Goal: Task Accomplishment & Management: Complete application form

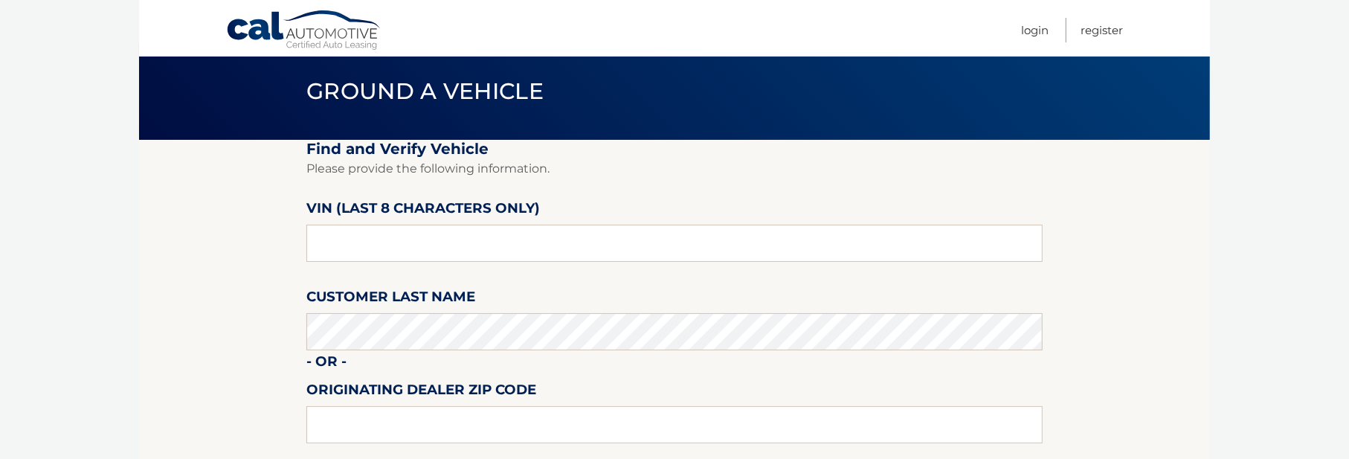
scroll to position [74, 0]
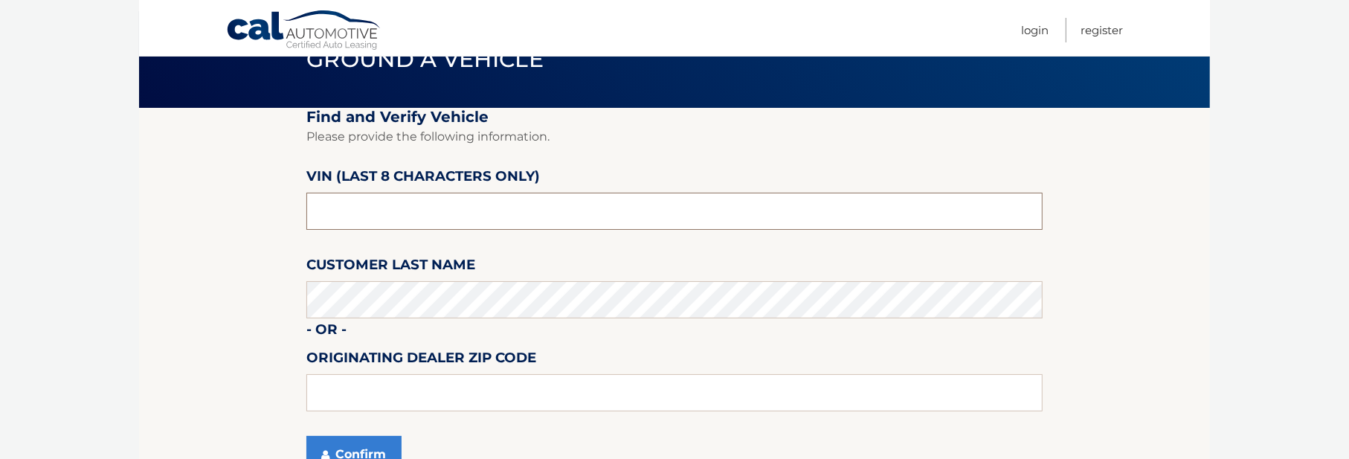
click at [350, 226] on input "text" at bounding box center [674, 211] width 736 height 37
type input "ph164841"
click at [376, 440] on button "Confirm" at bounding box center [353, 454] width 95 height 37
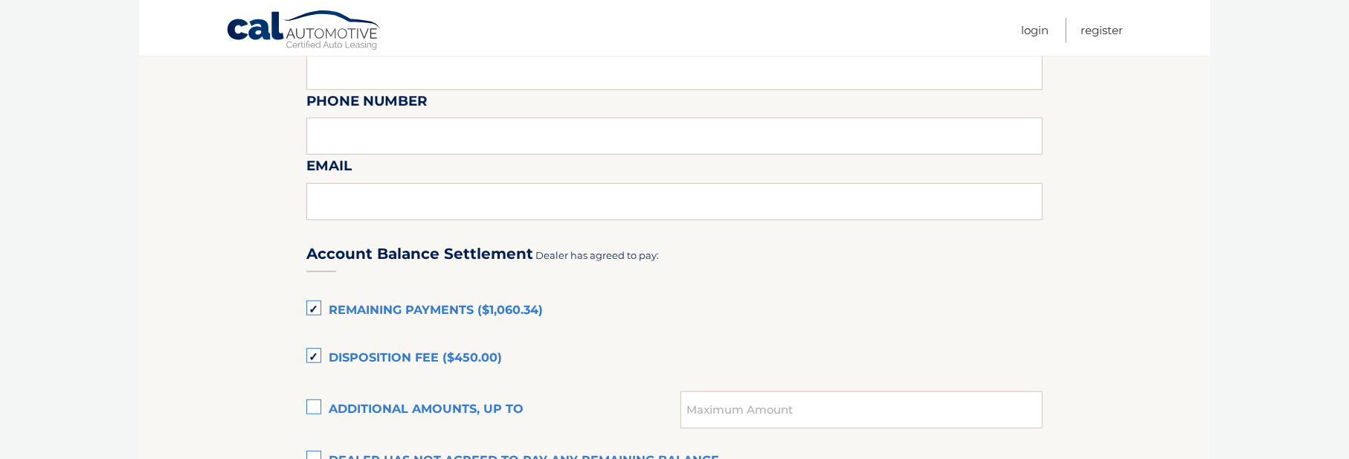
scroll to position [967, 0]
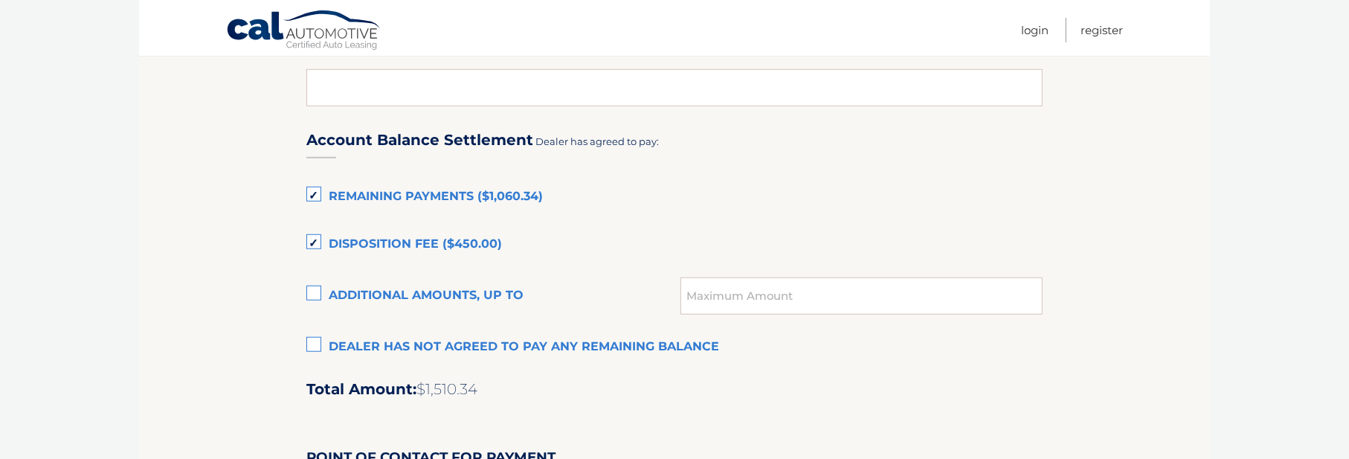
click at [316, 237] on label "Disposition Fee ($450.00)" at bounding box center [674, 245] width 736 height 30
click at [0, 0] on input "Disposition Fee ($450.00)" at bounding box center [0, 0] width 0 height 0
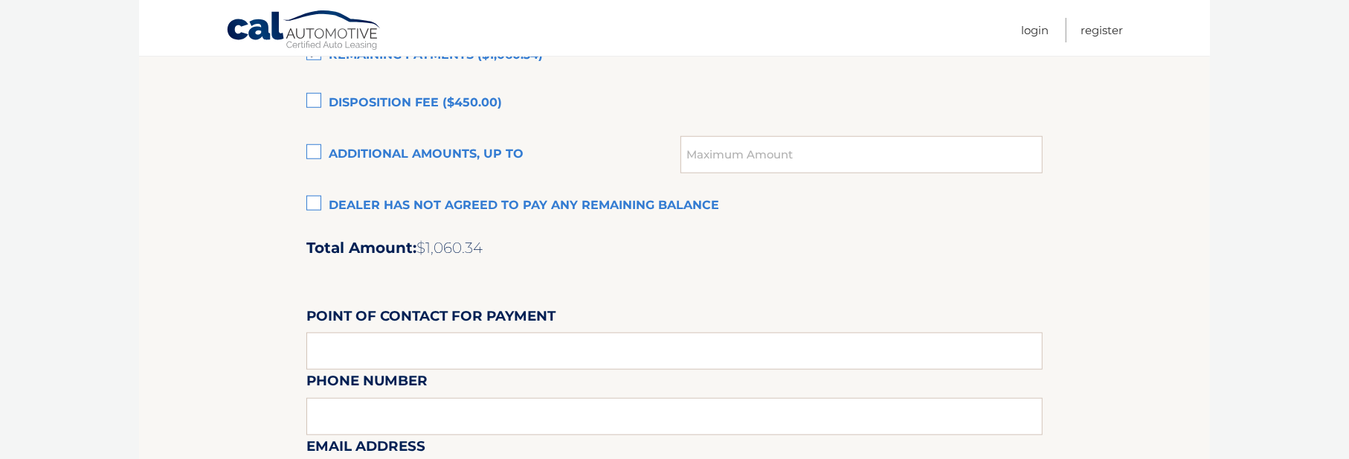
scroll to position [1116, 0]
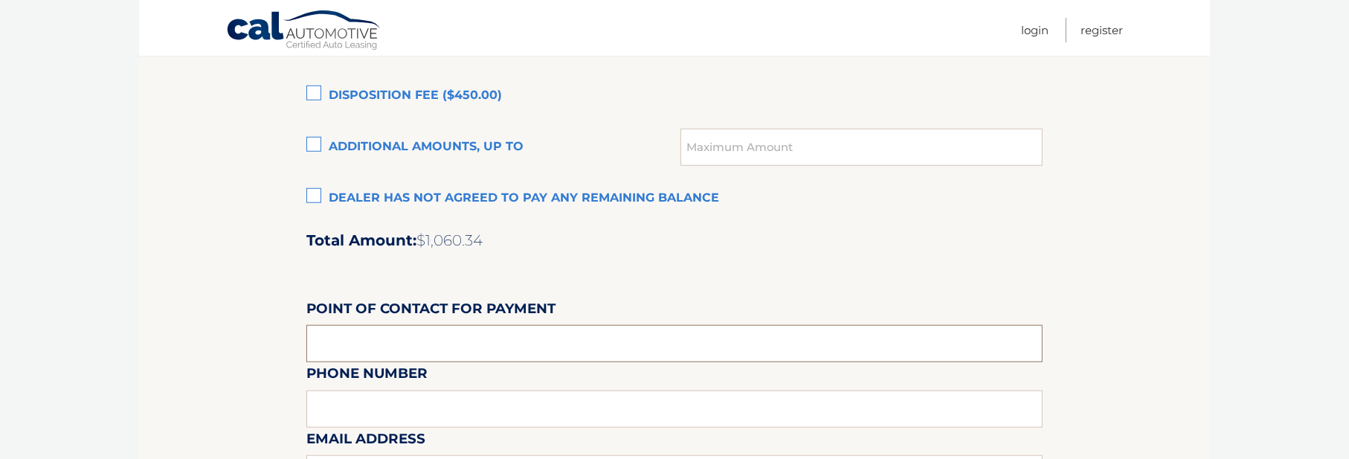
click at [434, 328] on input "text" at bounding box center [674, 343] width 736 height 37
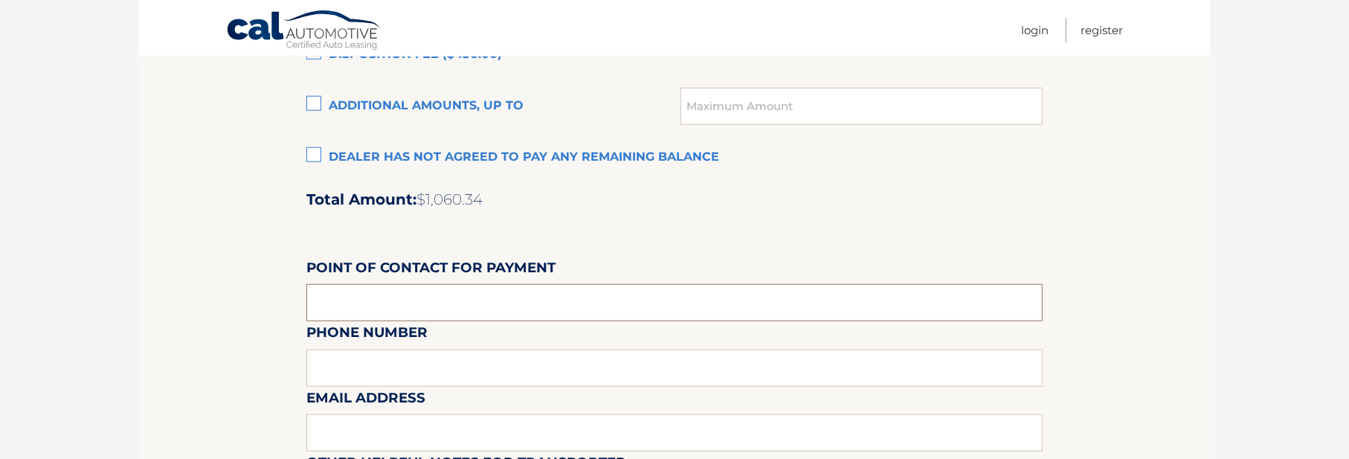
scroll to position [1190, 0]
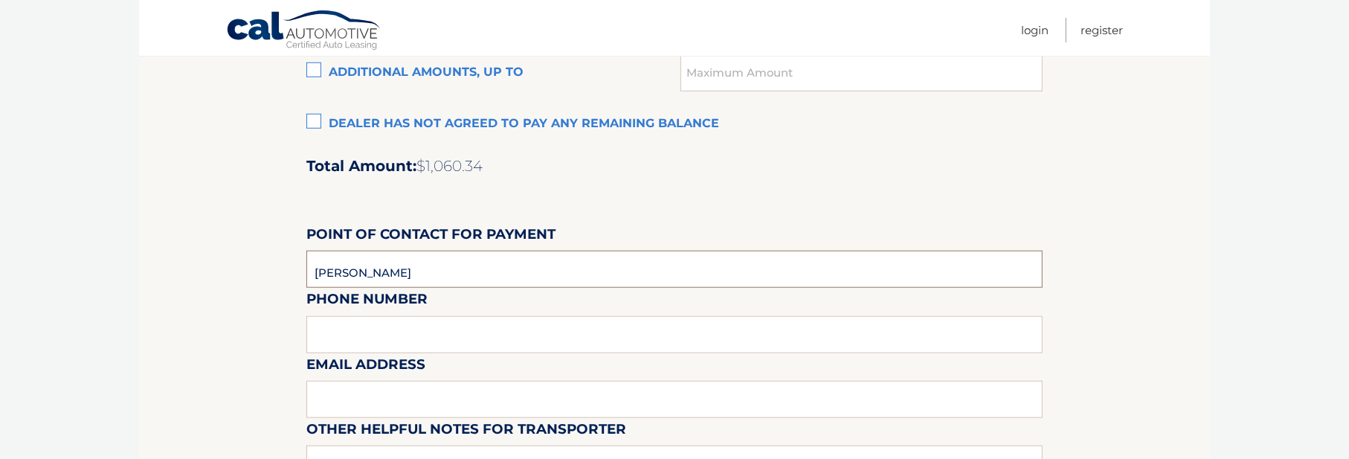
type input "[PERSON_NAME]"
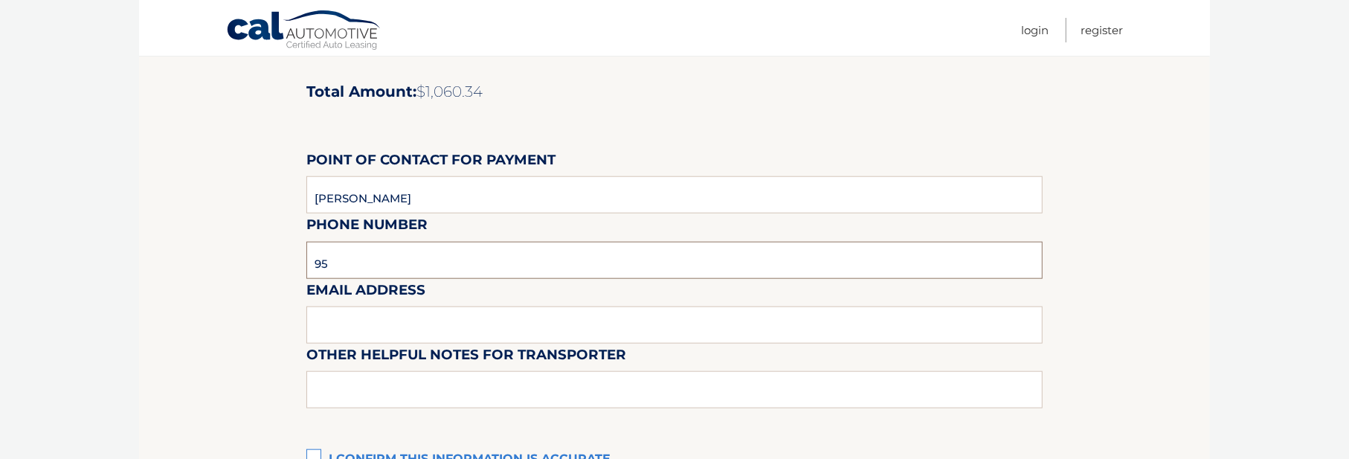
scroll to position [1339, 0]
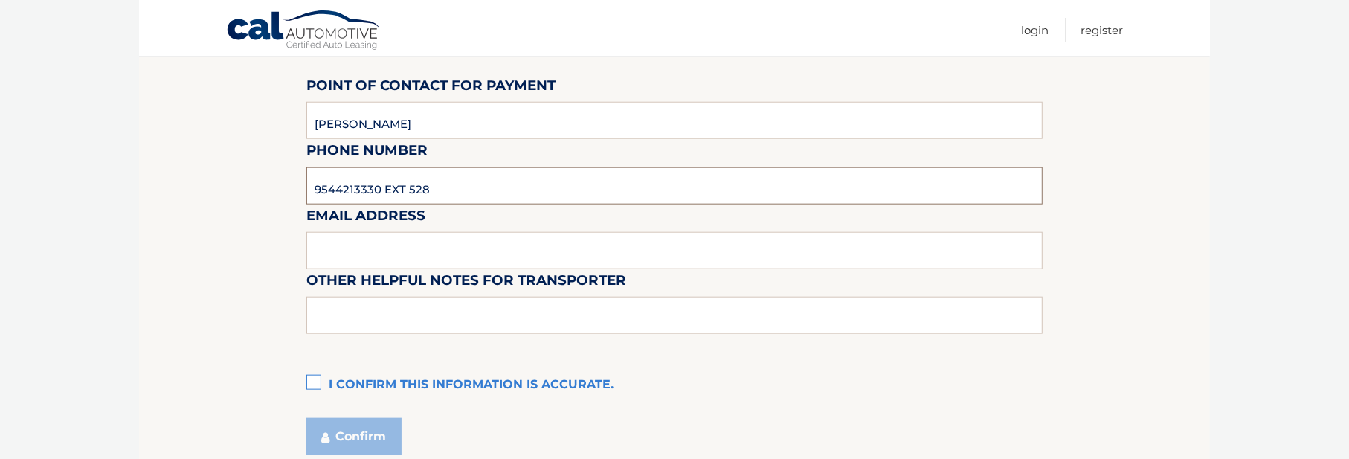
type input "9544213330 EXT 528"
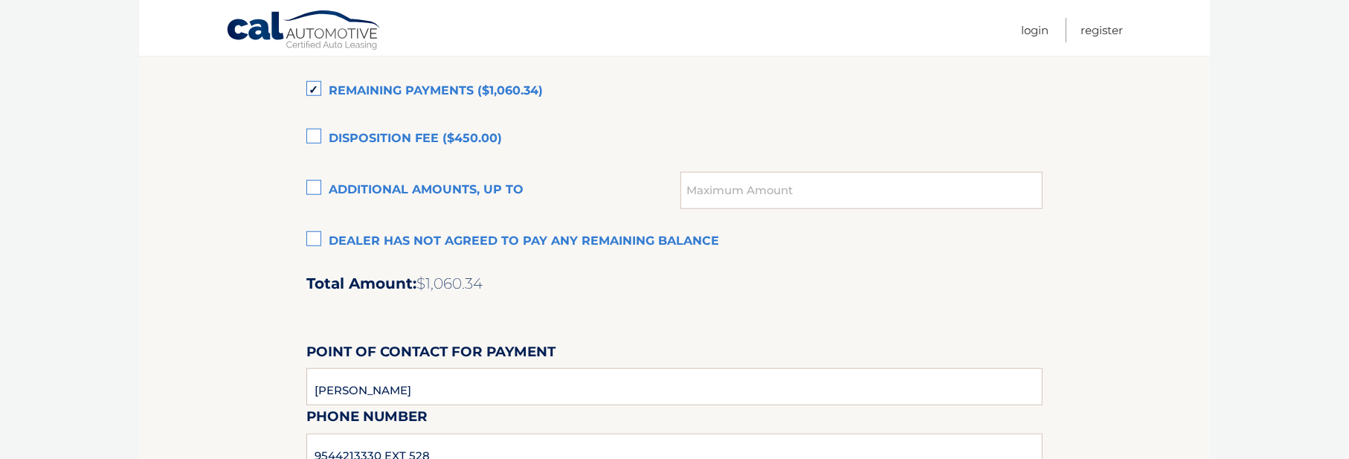
scroll to position [1167, 0]
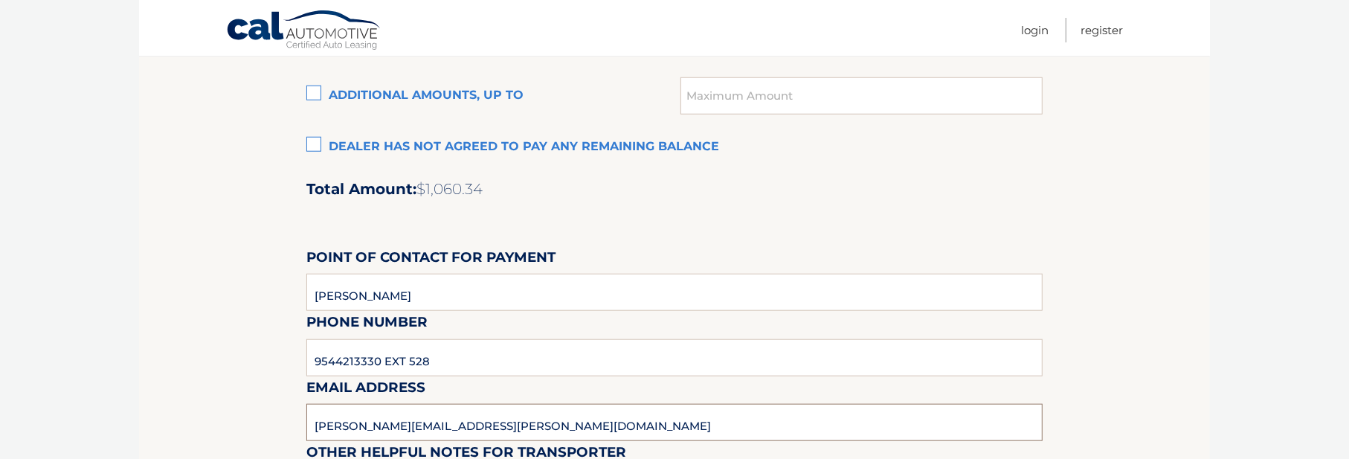
type input "[PERSON_NAME][EMAIL_ADDRESS][PERSON_NAME][DOMAIN_NAME]"
drag, startPoint x: 405, startPoint y: 299, endPoint x: 145, endPoint y: 285, distance: 260.7
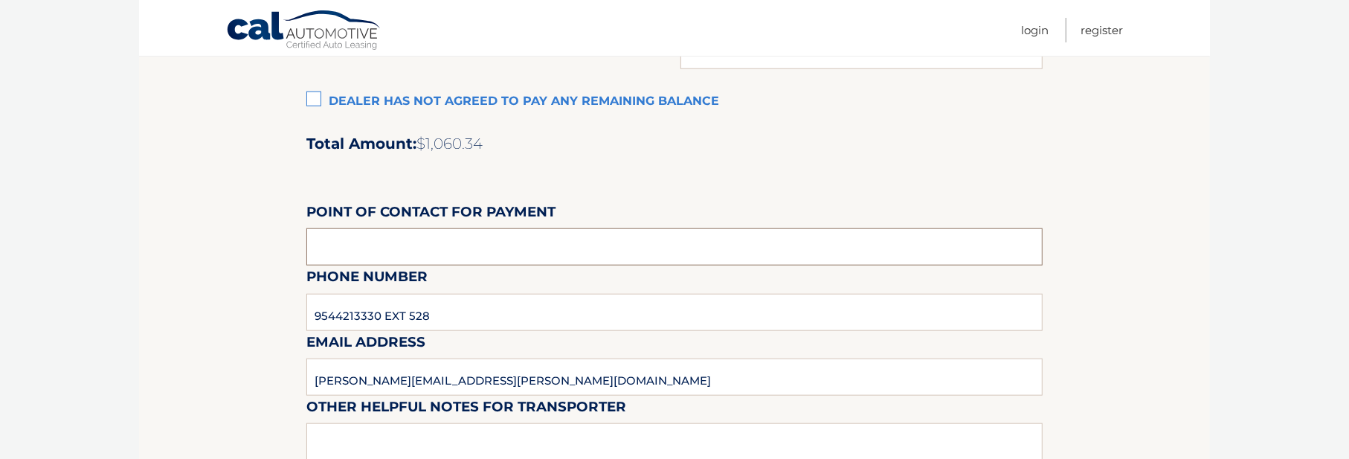
scroll to position [1241, 0]
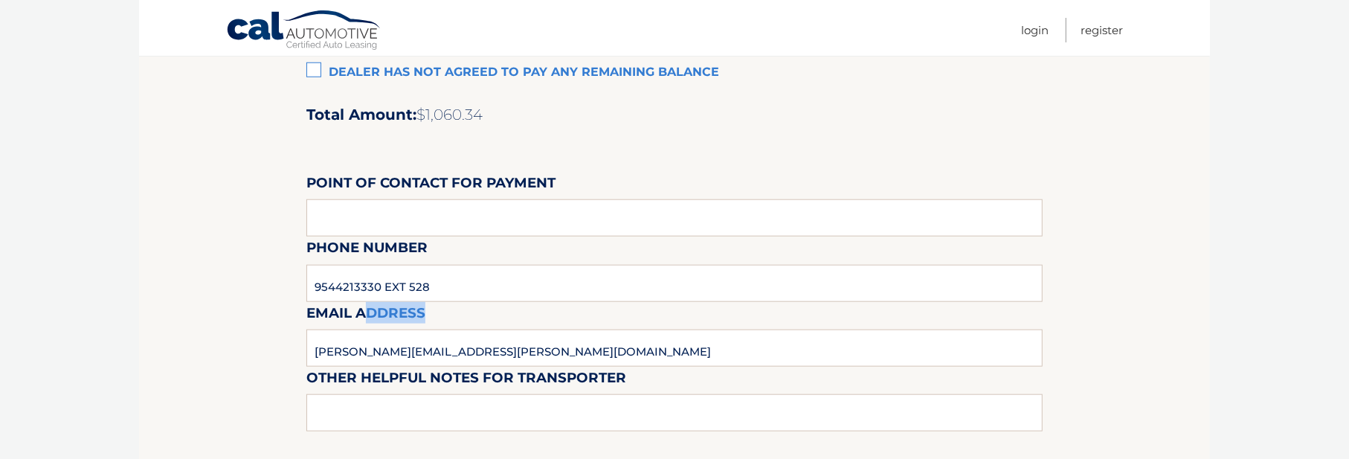
drag, startPoint x: 480, startPoint y: 293, endPoint x: 368, endPoint y: 292, distance: 111.6
click at [369, 293] on div "Email Address [PERSON_NAME][EMAIL_ADDRESS][PERSON_NAME][DOMAIN_NAME]" at bounding box center [674, 268] width 736 height 65
click at [454, 286] on div "Email Address [PERSON_NAME][EMAIL_ADDRESS][PERSON_NAME][DOMAIN_NAME]" at bounding box center [674, 268] width 736 height 65
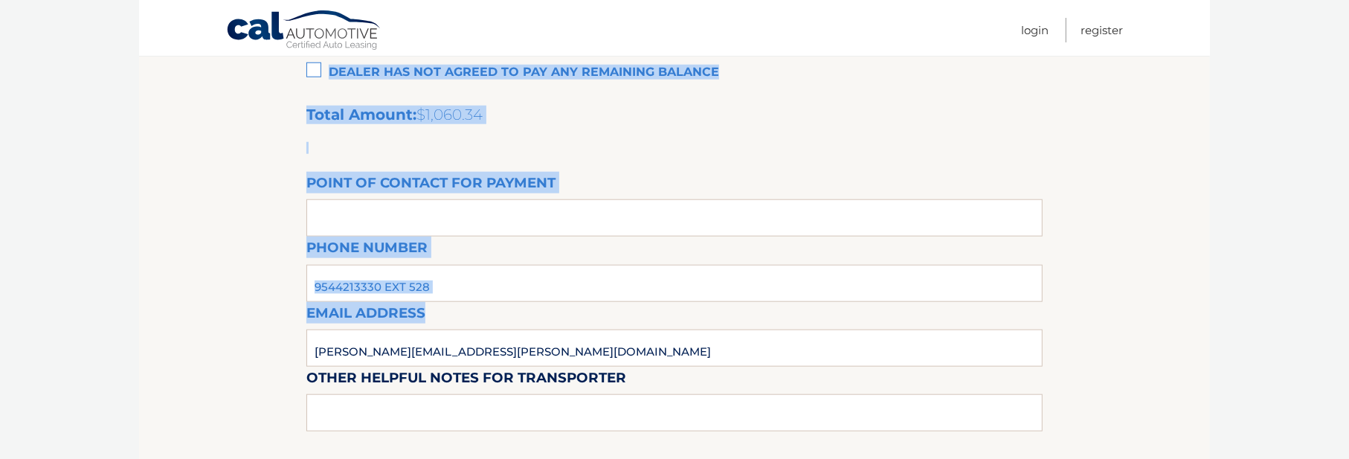
drag, startPoint x: 437, startPoint y: 284, endPoint x: 303, endPoint y: 285, distance: 133.9
click at [329, 282] on div "Email Address [PERSON_NAME][EMAIL_ADDRESS][PERSON_NAME][DOMAIN_NAME]" at bounding box center [674, 268] width 736 height 65
click at [384, 285] on div "Email Address [PERSON_NAME][EMAIL_ADDRESS][PERSON_NAME][DOMAIN_NAME]" at bounding box center [674, 268] width 736 height 65
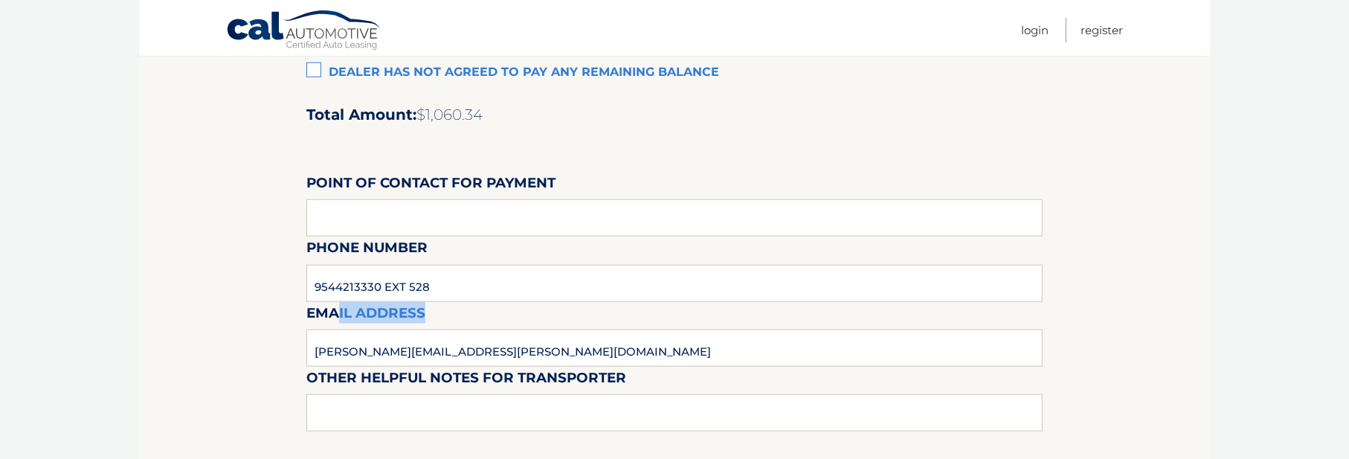
drag, startPoint x: 447, startPoint y: 286, endPoint x: 338, endPoint y: 277, distance: 108.9
click at [338, 277] on div "Email Address [PERSON_NAME][EMAIL_ADDRESS][PERSON_NAME][DOMAIN_NAME]" at bounding box center [674, 268] width 736 height 65
click at [346, 283] on div "Email Address [PERSON_NAME][EMAIL_ADDRESS][PERSON_NAME][DOMAIN_NAME]" at bounding box center [674, 268] width 736 height 65
click at [352, 282] on div "Email Address [PERSON_NAME][EMAIL_ADDRESS][PERSON_NAME][DOMAIN_NAME]" at bounding box center [674, 268] width 736 height 65
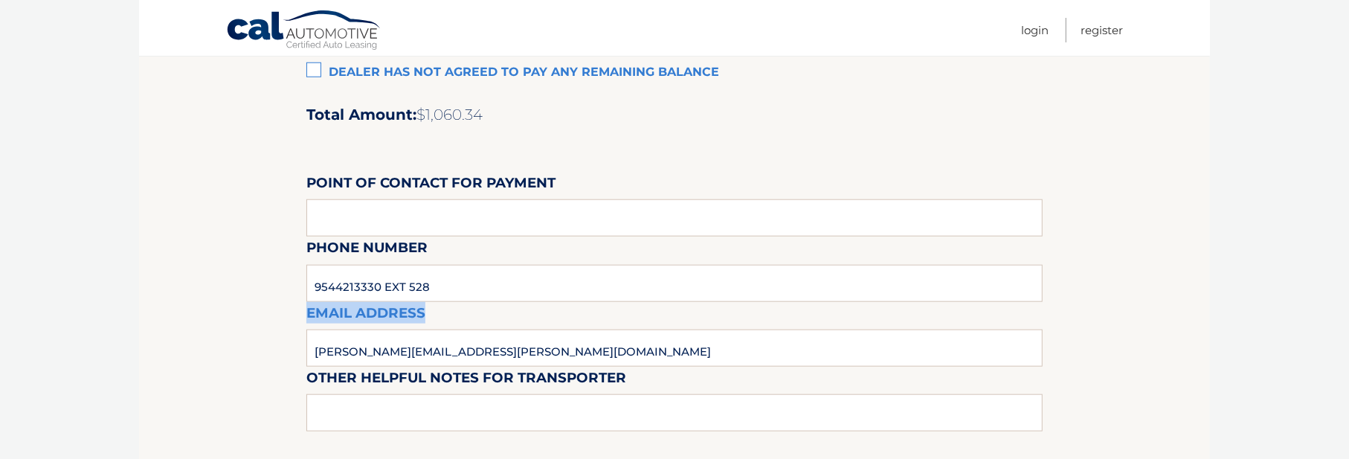
click at [352, 282] on div "Email Address [PERSON_NAME][EMAIL_ADDRESS][PERSON_NAME][DOMAIN_NAME]" at bounding box center [674, 268] width 736 height 65
click at [457, 324] on div "Account Balance Settlement Dealer has agreed to pay: Remaining Payments ($1,060…" at bounding box center [674, 168] width 736 height 660
drag, startPoint x: 492, startPoint y: 349, endPoint x: 306, endPoint y: 345, distance: 186.0
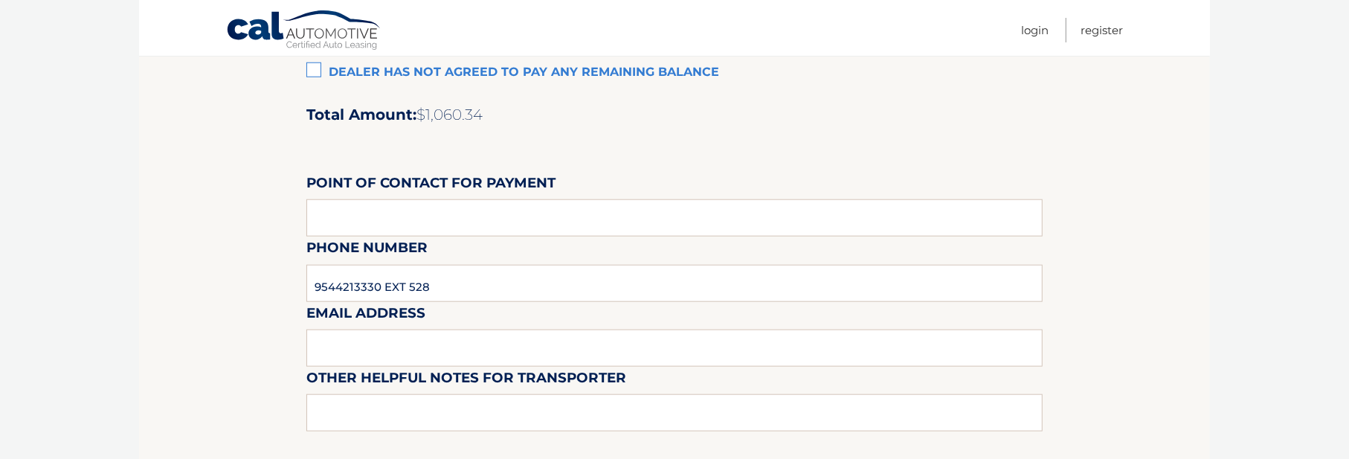
click at [424, 283] on div "Email Address" at bounding box center [674, 268] width 736 height 65
click at [388, 271] on div "Email Address" at bounding box center [674, 268] width 736 height 65
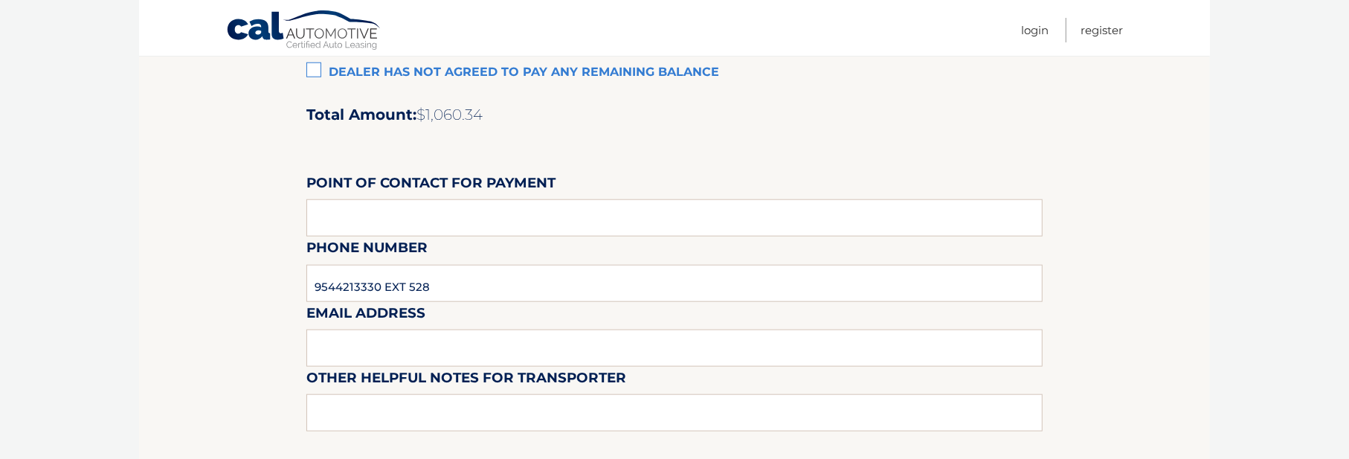
click at [379, 253] on div "Email Address" at bounding box center [674, 268] width 736 height 65
click at [381, 277] on div "Email Address" at bounding box center [674, 268] width 736 height 65
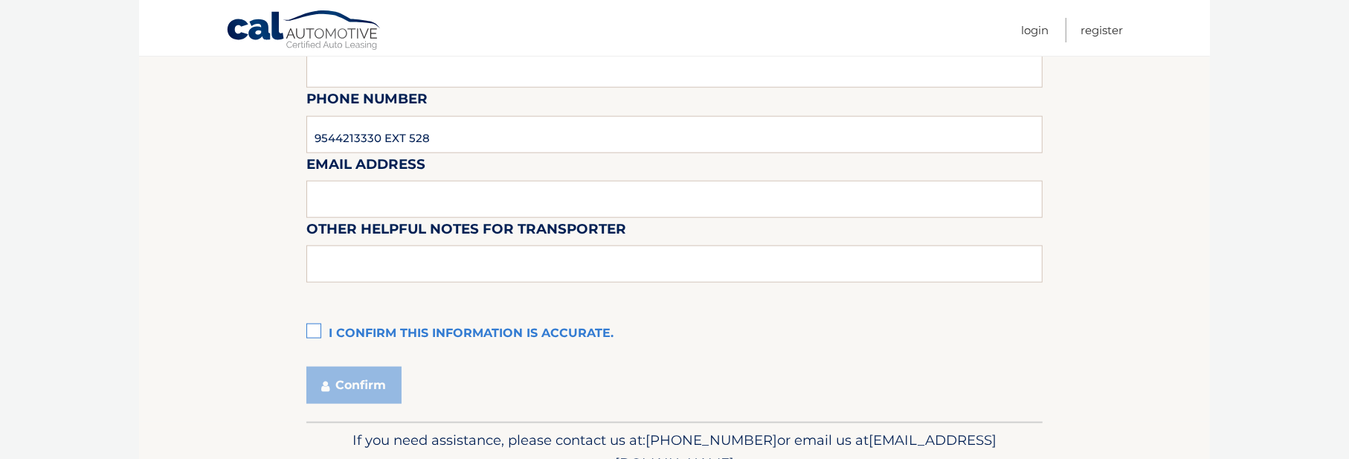
click at [313, 332] on label "I confirm this information is accurate." at bounding box center [674, 334] width 736 height 30
click at [0, 0] on input "I confirm this information is accurate." at bounding box center [0, 0] width 0 height 0
click at [341, 389] on button "Confirm" at bounding box center [353, 385] width 95 height 37
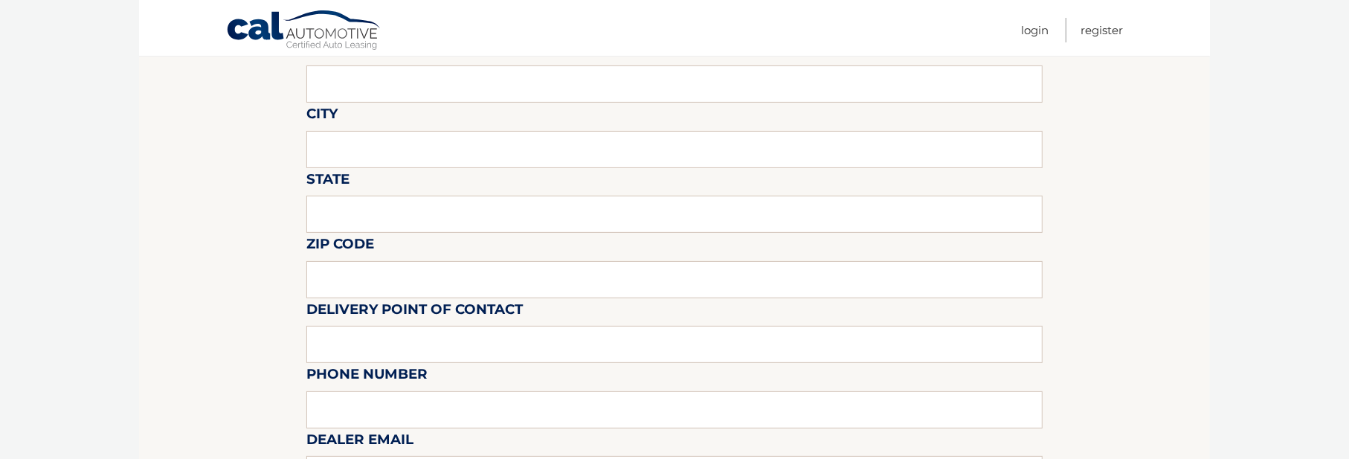
scroll to position [92, 0]
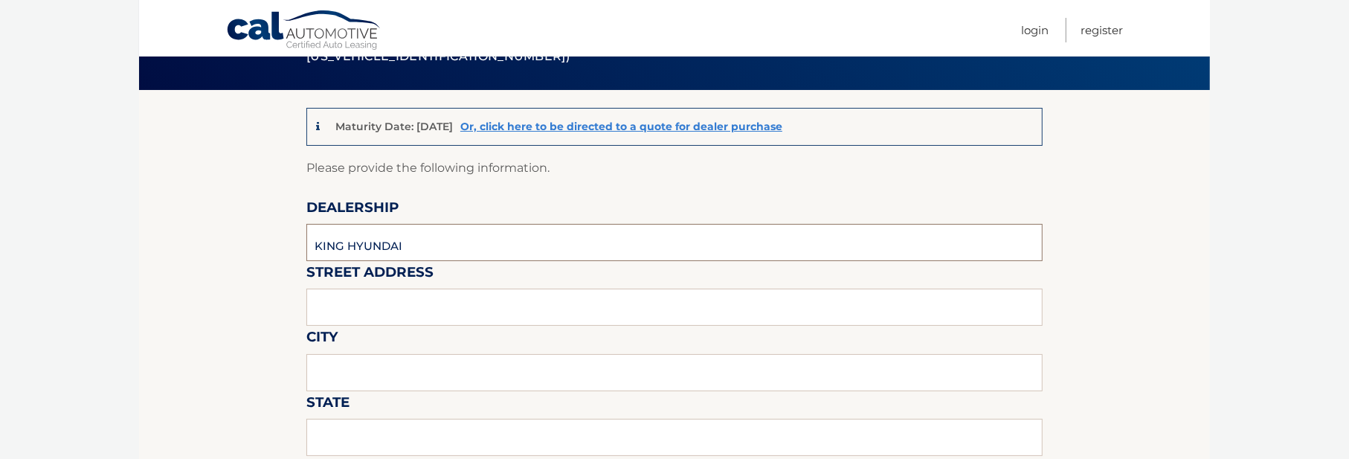
type input "KING HYUNDAI"
type input "1399 SOUTH FEDERAL HIGHWAY"
click at [398, 363] on input "text" at bounding box center [674, 372] width 736 height 37
type input "[GEOGRAPHIC_DATA]"
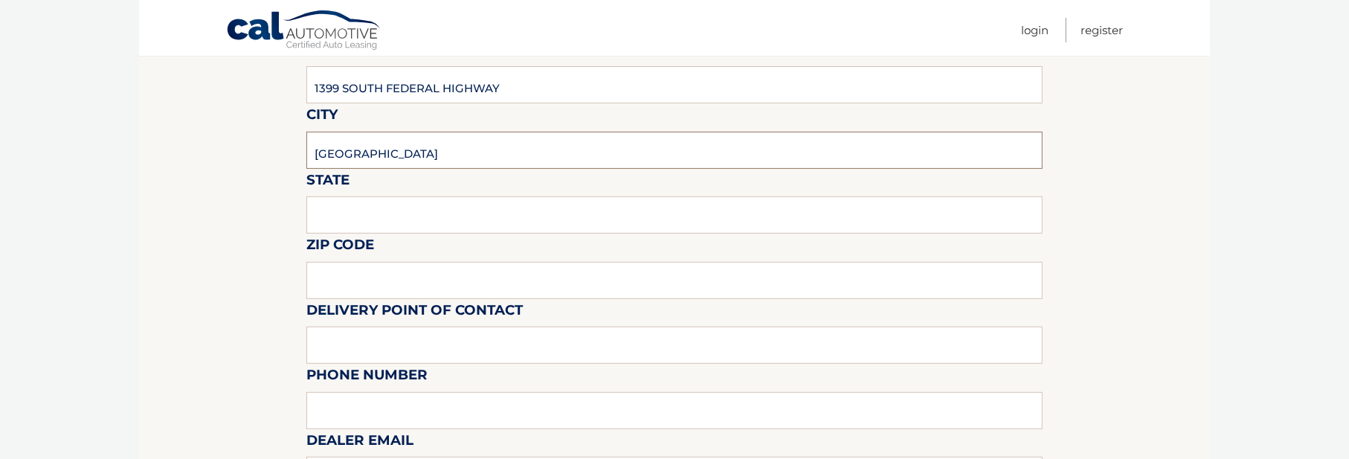
scroll to position [315, 0]
click at [353, 225] on input "text" at bounding box center [674, 214] width 736 height 37
type input "FL"
click at [361, 276] on input "text" at bounding box center [674, 279] width 736 height 37
type input "33441"
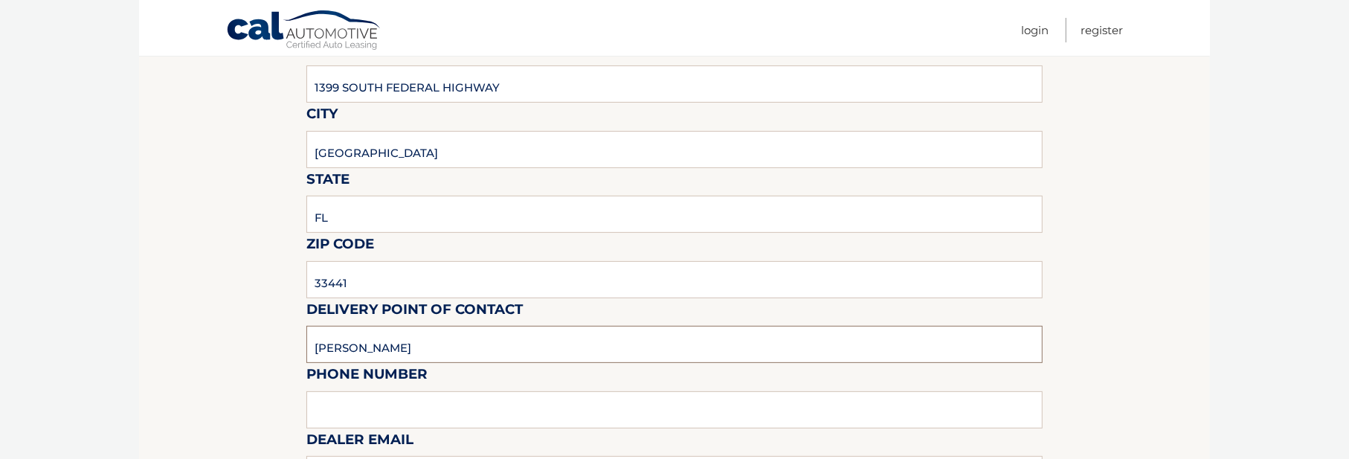
type input "[PERSON_NAME]"
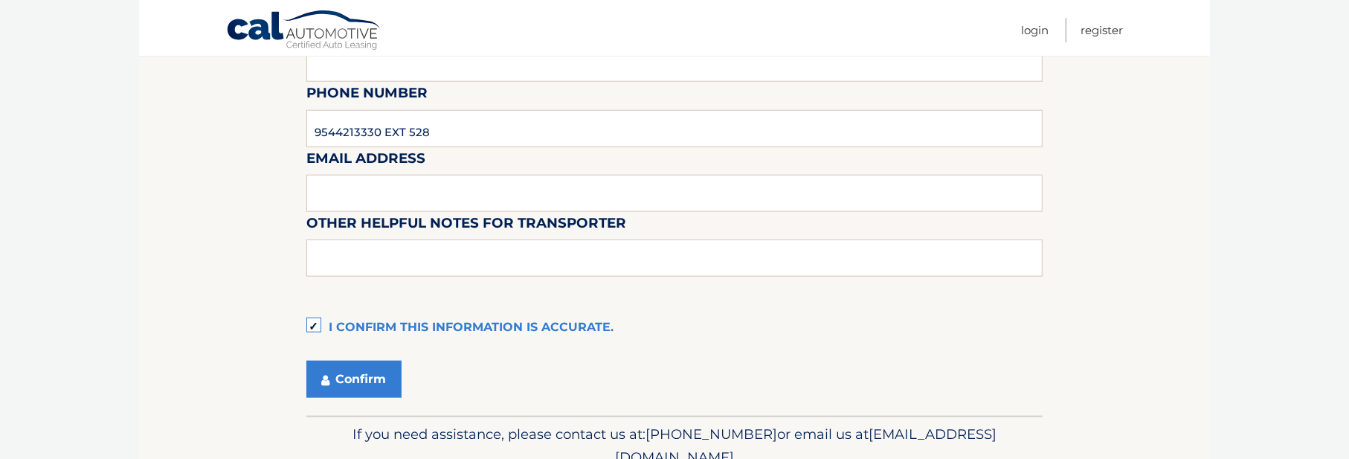
scroll to position [1316, 0]
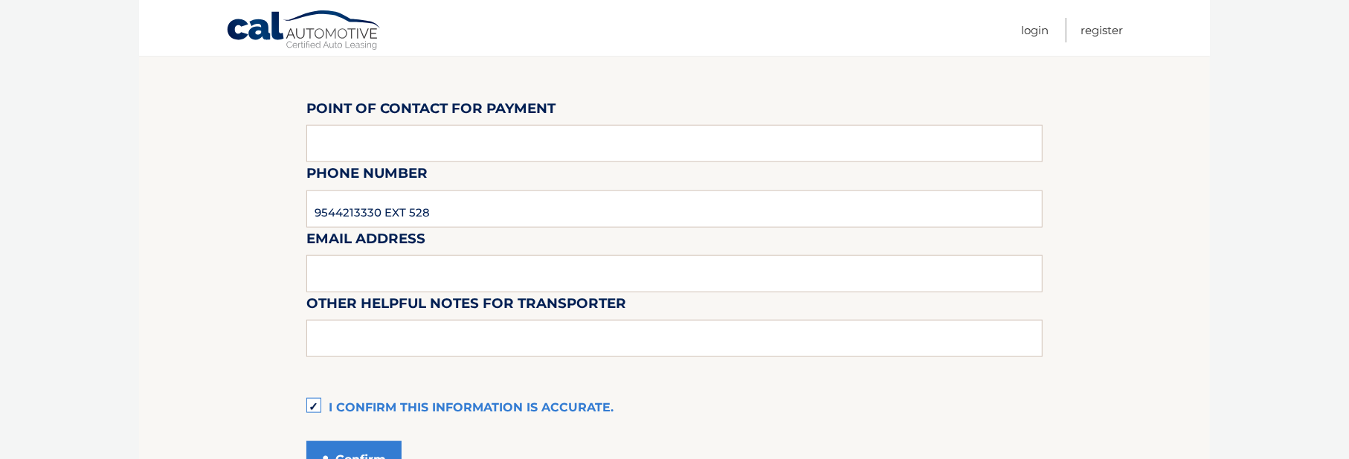
type input "9544213330 EXT 528"
click at [402, 216] on div "Email Address" at bounding box center [674, 194] width 736 height 65
click at [335, 452] on button "Confirm" at bounding box center [353, 459] width 95 height 37
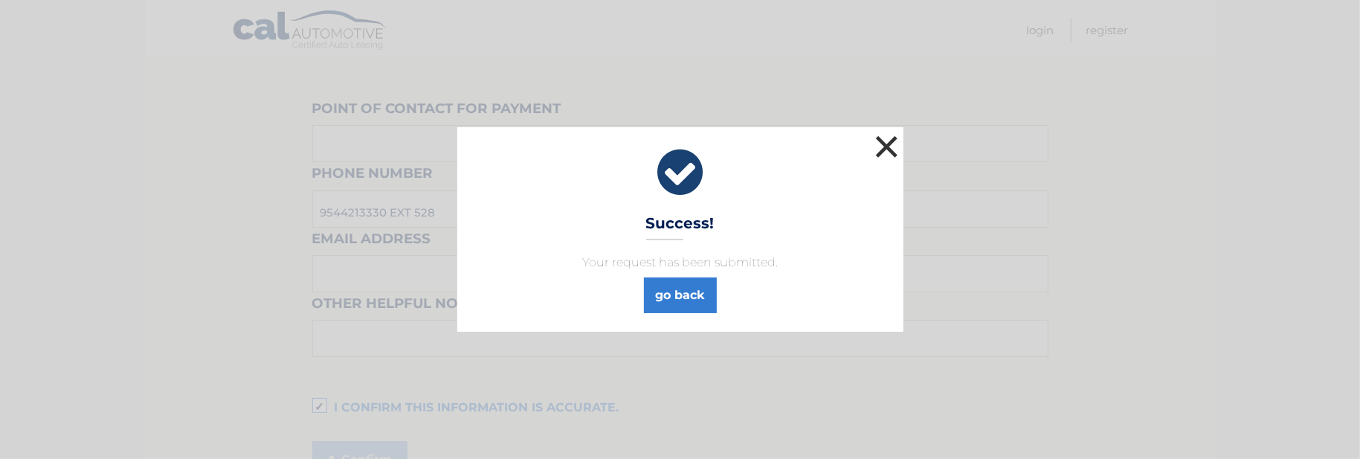
click at [889, 153] on button "×" at bounding box center [887, 147] width 30 height 30
